Goal: Transaction & Acquisition: Purchase product/service

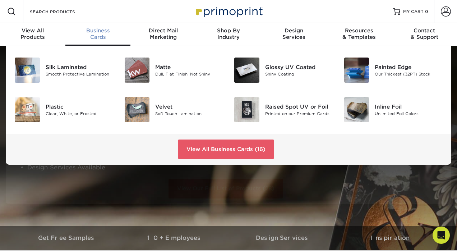
click at [102, 35] on div "Business Cards" at bounding box center [97, 33] width 65 height 13
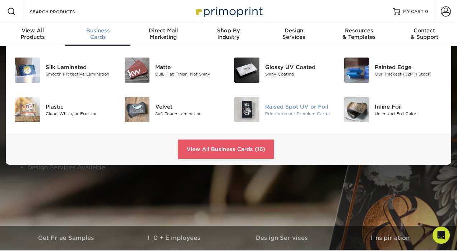
click at [283, 107] on div "Raised Spot UV or Foil" at bounding box center [299, 106] width 68 height 8
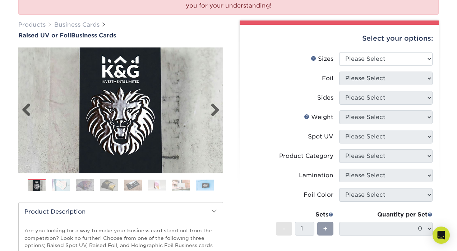
scroll to position [101, 0]
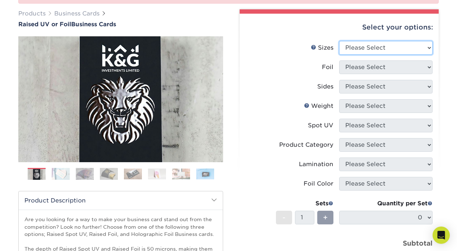
click at [379, 51] on select "Please Select 2" x 3.5" - Standard" at bounding box center [385, 48] width 93 height 14
select select "2.00x3.50"
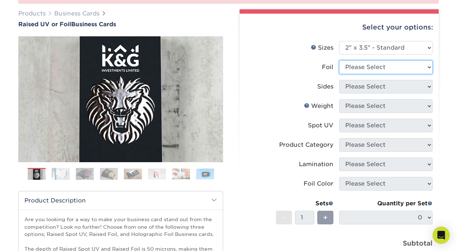
click at [364, 69] on select "Please Select No Yes" at bounding box center [385, 67] width 93 height 14
select select "1"
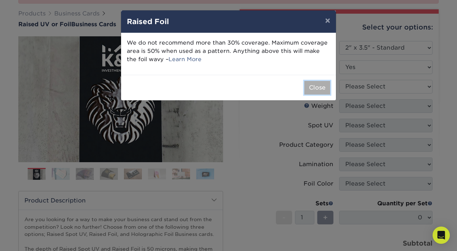
click at [311, 87] on button "Close" at bounding box center [317, 88] width 26 height 14
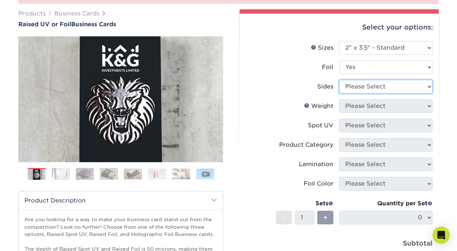
click at [352, 88] on select "Please Select Print Both Sides - Foil Both Sides Print Both Sides - Foil Front …" at bounding box center [385, 87] width 93 height 14
select select "e9e9dfb3-fba1-4d60-972c-fd9ca5904d33"
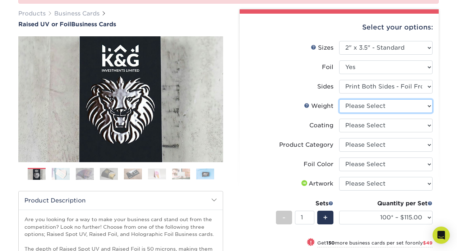
click at [352, 107] on select "Please Select 16PT" at bounding box center [385, 106] width 93 height 14
select select "16PT"
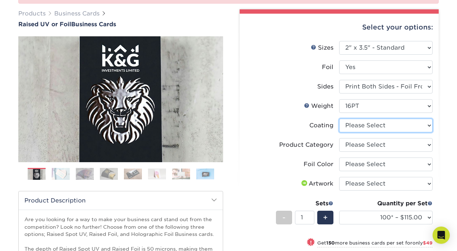
click at [346, 126] on select at bounding box center [385, 125] width 93 height 14
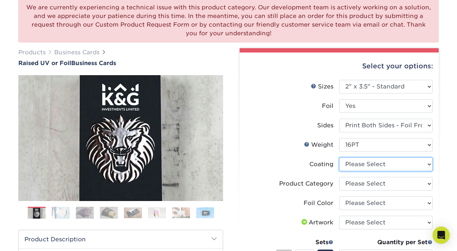
scroll to position [0, 0]
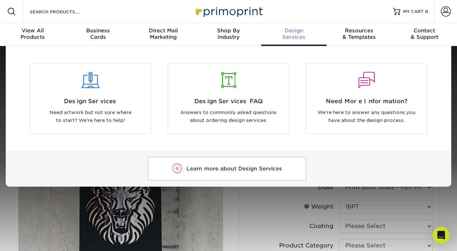
click at [297, 35] on div "Design Services" at bounding box center [293, 33] width 65 height 13
click at [137, 122] on p "Need artwork but not sure where to start? We're here to help!" at bounding box center [91, 116] width 110 height 16
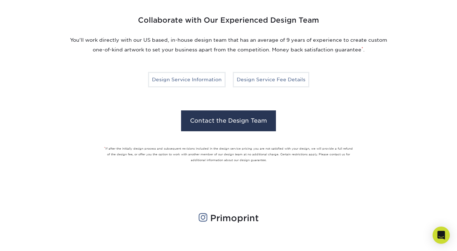
scroll to position [531, 0]
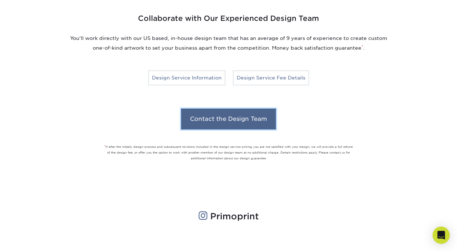
click at [187, 127] on link "Contact the Design Team" at bounding box center [228, 118] width 95 height 21
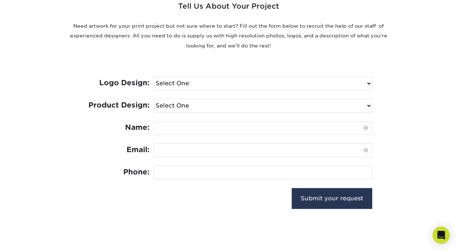
scroll to position [284, 0]
click at [177, 127] on input "text" at bounding box center [263, 127] width 218 height 13
click at [175, 102] on select "Select One Logo Design Only Design Edits Banner Design: $50.00 Bookmark Design:…" at bounding box center [263, 105] width 218 height 13
select select "Business Card - $100"
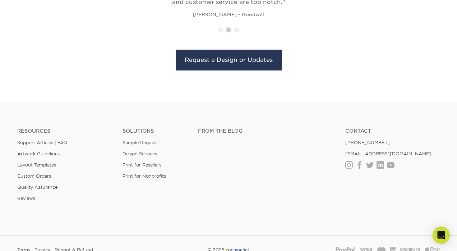
scroll to position [935, 0]
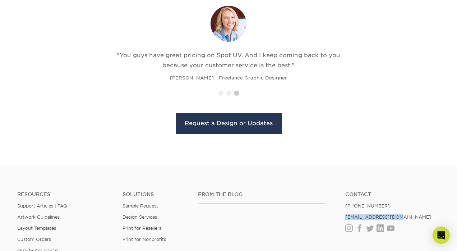
drag, startPoint x: 396, startPoint y: 216, endPoint x: 343, endPoint y: 217, distance: 53.5
click at [343, 217] on ul "Contact (888) 822-5815 info@primoprint.com Instagram Facebook Twitter LinkedIn …" at bounding box center [392, 211] width 105 height 40
copy link "[EMAIL_ADDRESS][DOMAIN_NAME]"
